Goal: Find specific page/section

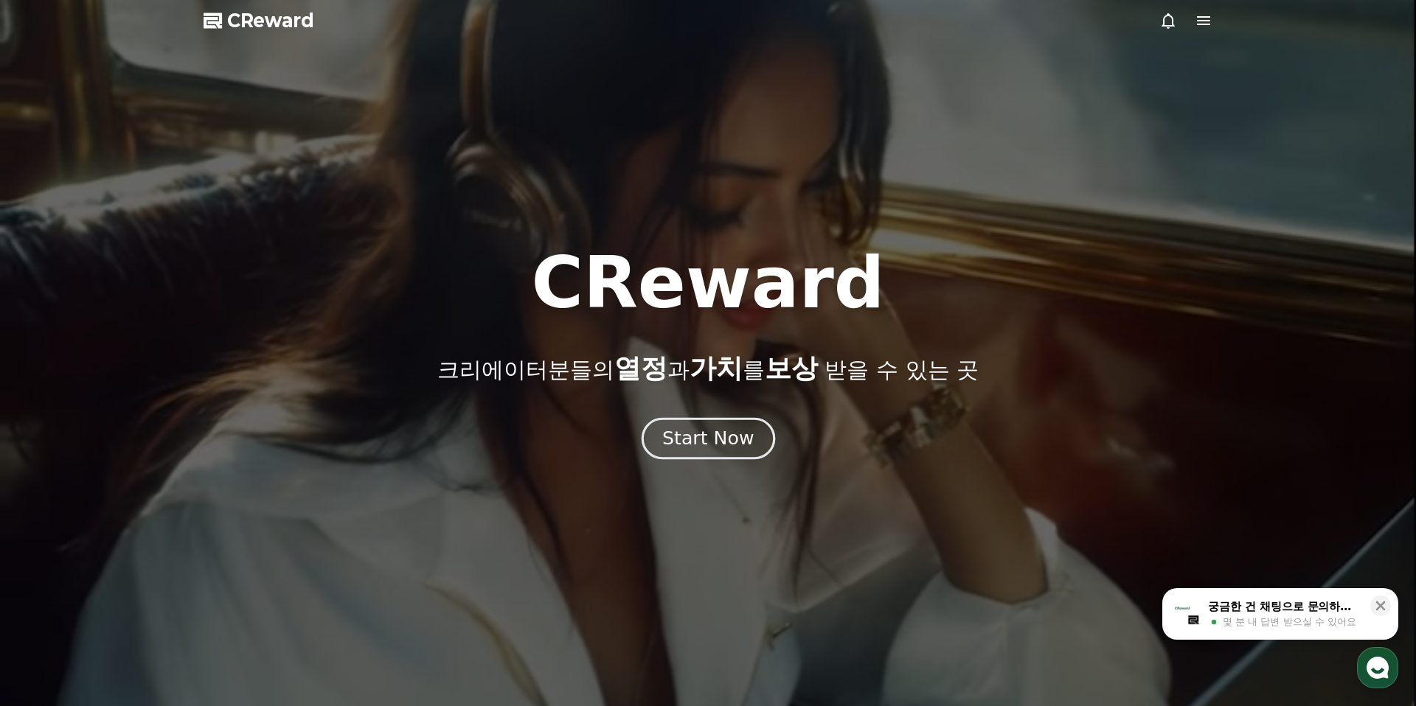
click at [717, 446] on div "Start Now" at bounding box center [707, 438] width 91 height 25
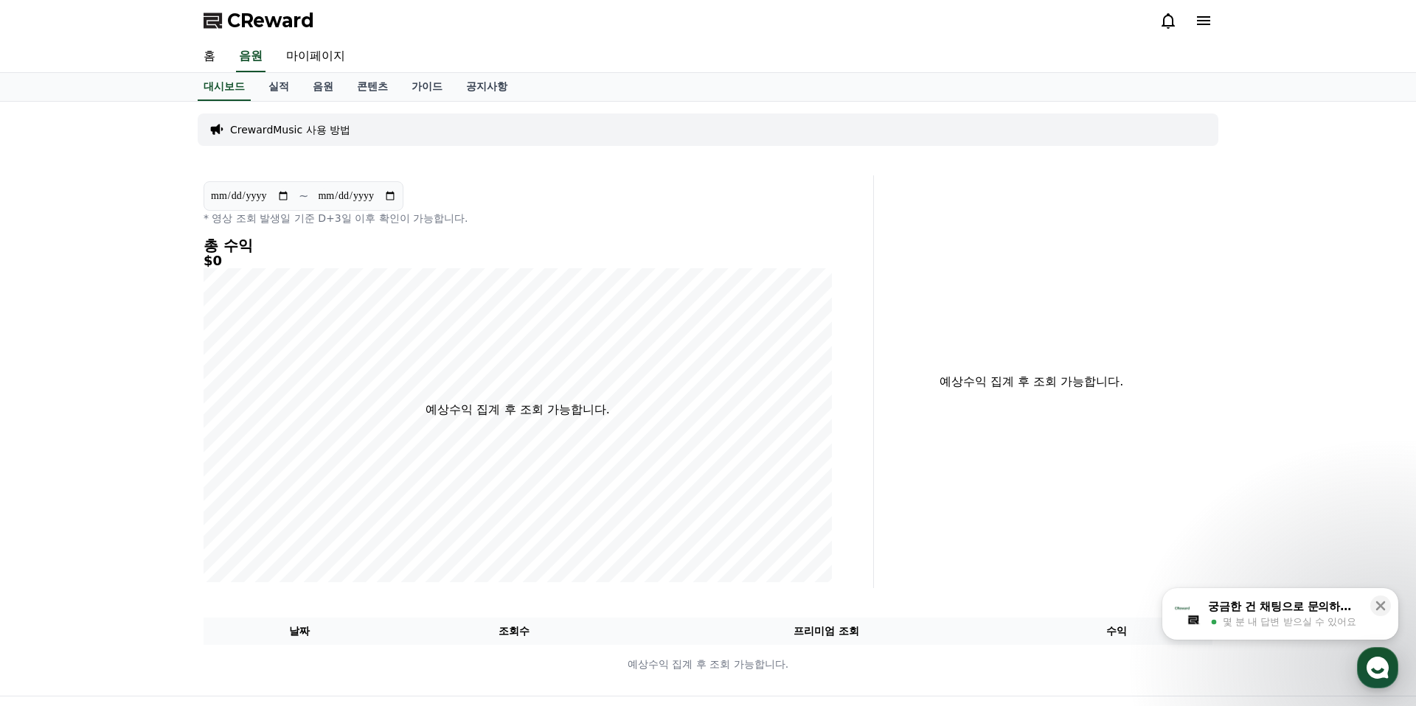
click at [1162, 17] on icon at bounding box center [1168, 21] width 18 height 18
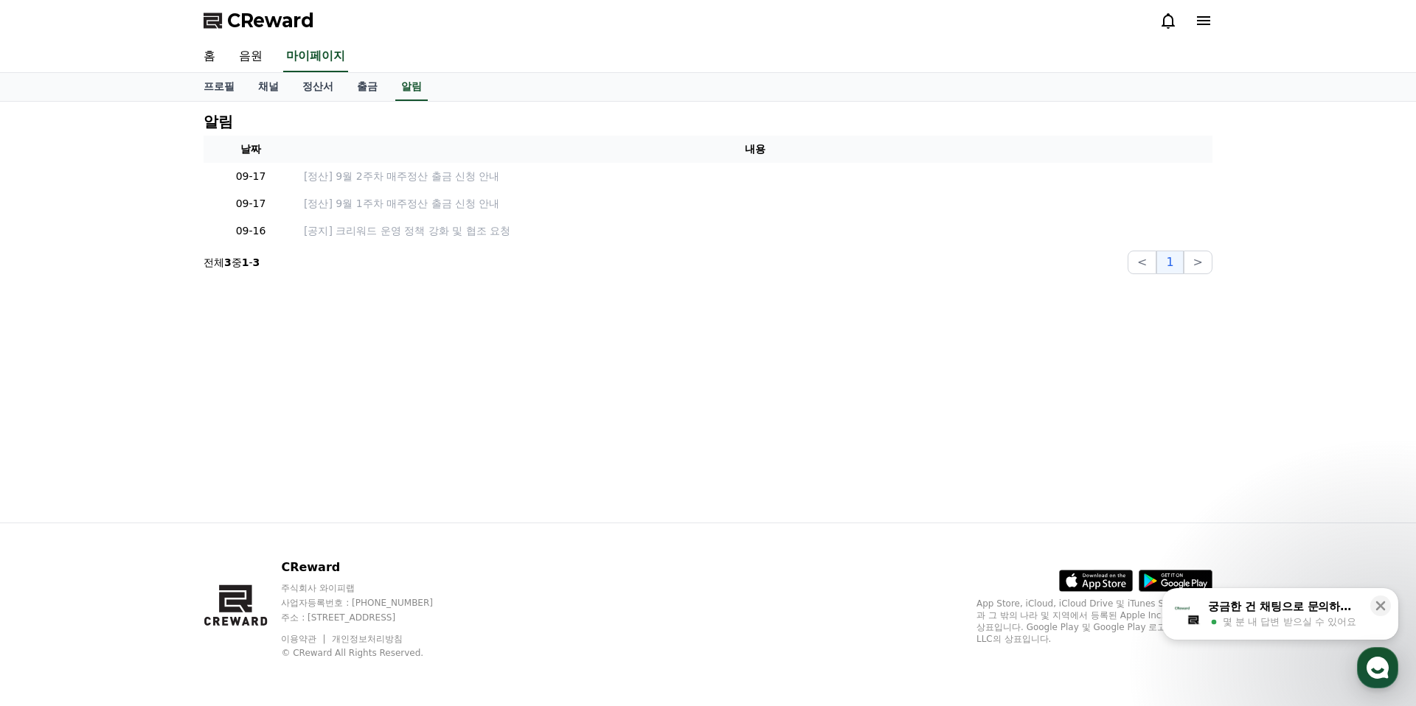
click at [1163, 17] on icon at bounding box center [1168, 21] width 18 height 18
click at [1172, 18] on icon at bounding box center [1168, 20] width 13 height 15
click at [268, 91] on link "채널" at bounding box center [268, 87] width 44 height 28
